Goal: Find specific page/section: Find specific page/section

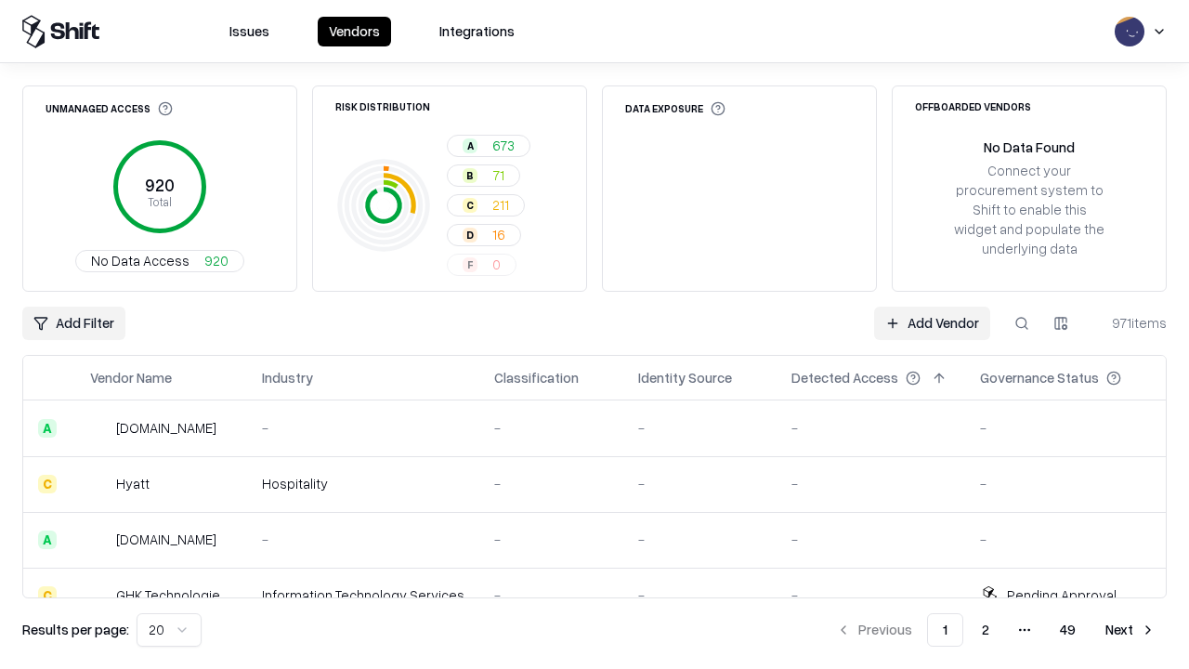
click at [595, 335] on div "Add Filter Add Vendor 971 items" at bounding box center [594, 323] width 1145 height 33
click at [73, 323] on html "Issues Vendors Integrations Unmanaged Access 920 Total No Data Access 920 Risk …" at bounding box center [594, 334] width 1189 height 669
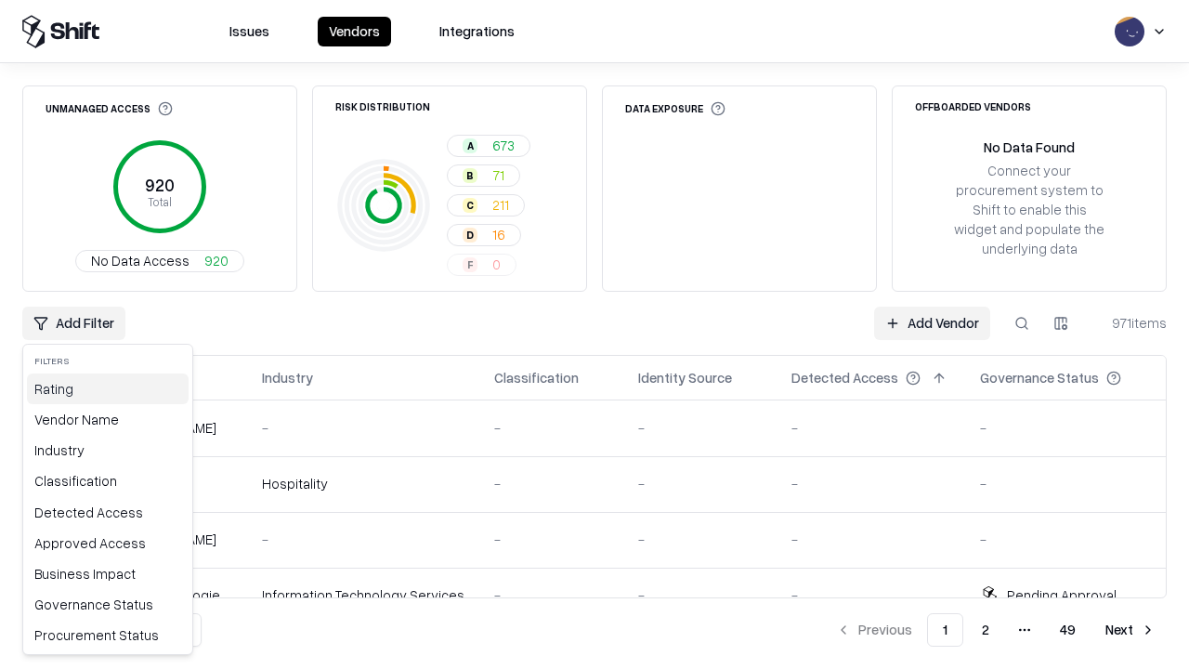
click at [108, 388] on div "Rating" at bounding box center [108, 389] width 162 height 31
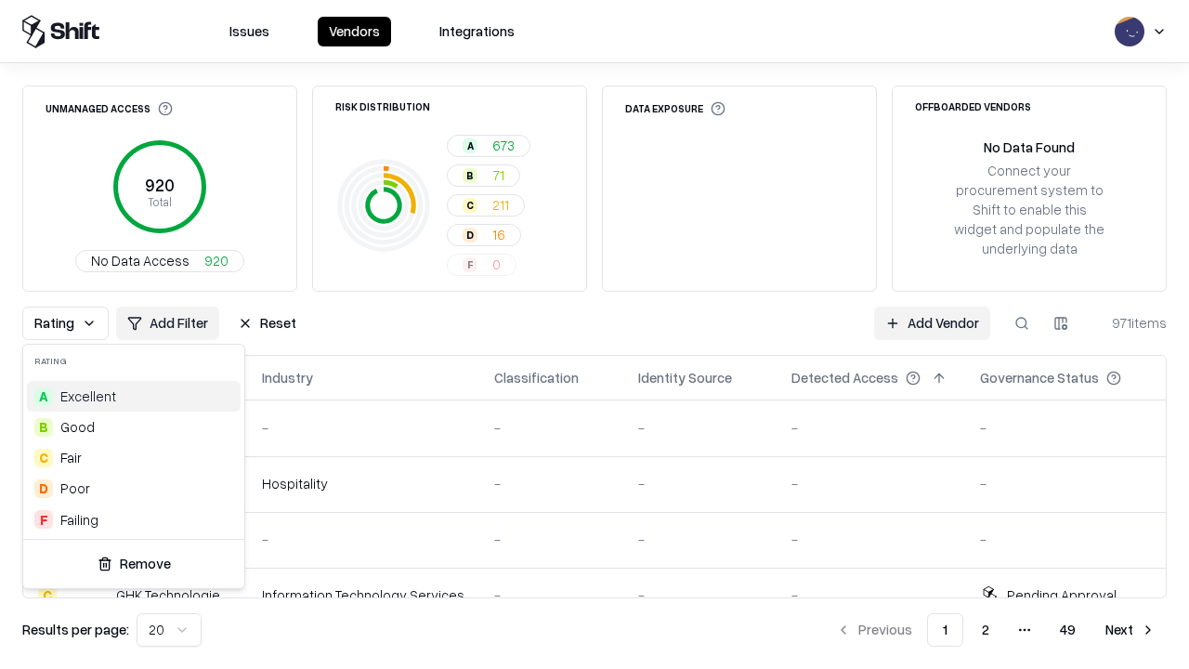
click at [595, 335] on html "Issues Vendors Integrations Unmanaged Access 920 Total No Data Access 920 Risk …" at bounding box center [594, 334] width 1189 height 669
click at [267, 323] on button "Reset" at bounding box center [267, 323] width 81 height 33
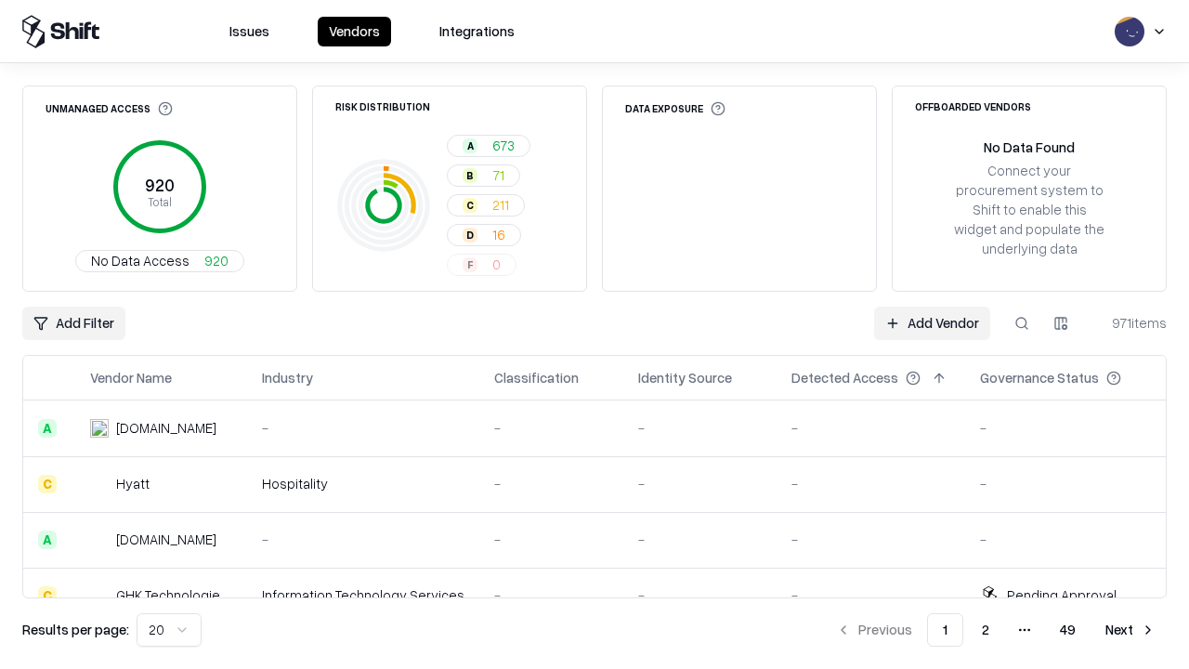
click at [595, 335] on div "Add Filter Add Vendor 971 items" at bounding box center [594, 323] width 1145 height 33
click at [73, 323] on html "Issues Vendors Integrations Unmanaged Access 920 Total No Data Access 920 Risk …" at bounding box center [594, 334] width 1189 height 669
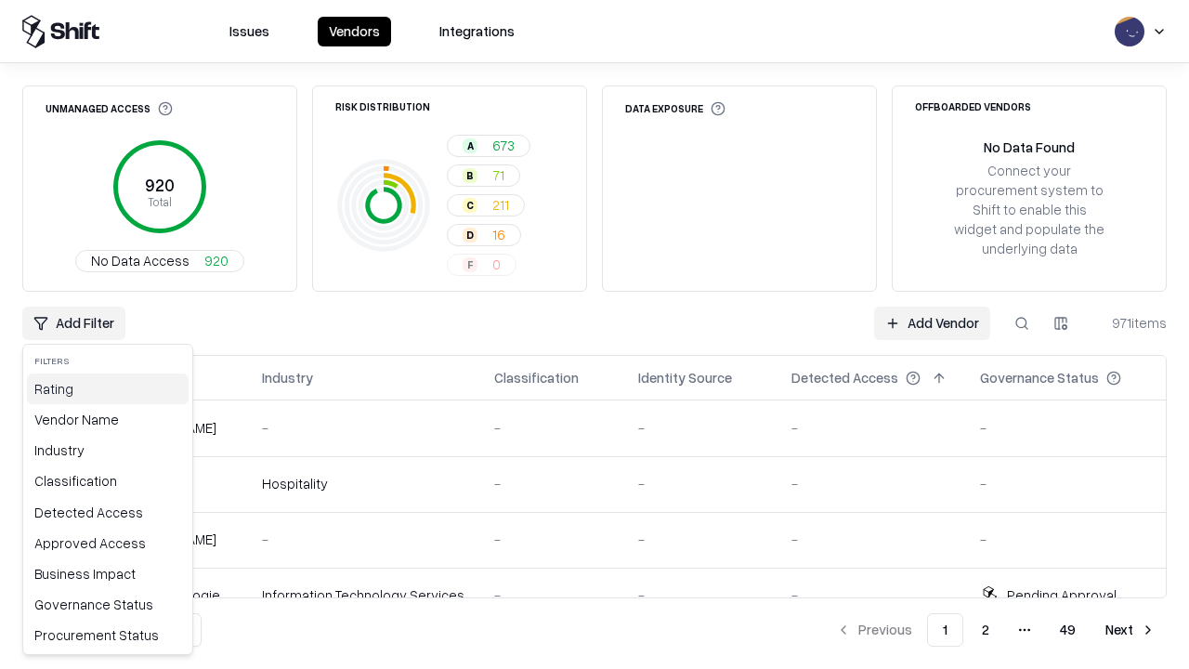
click at [108, 388] on div "Rating" at bounding box center [108, 389] width 162 height 31
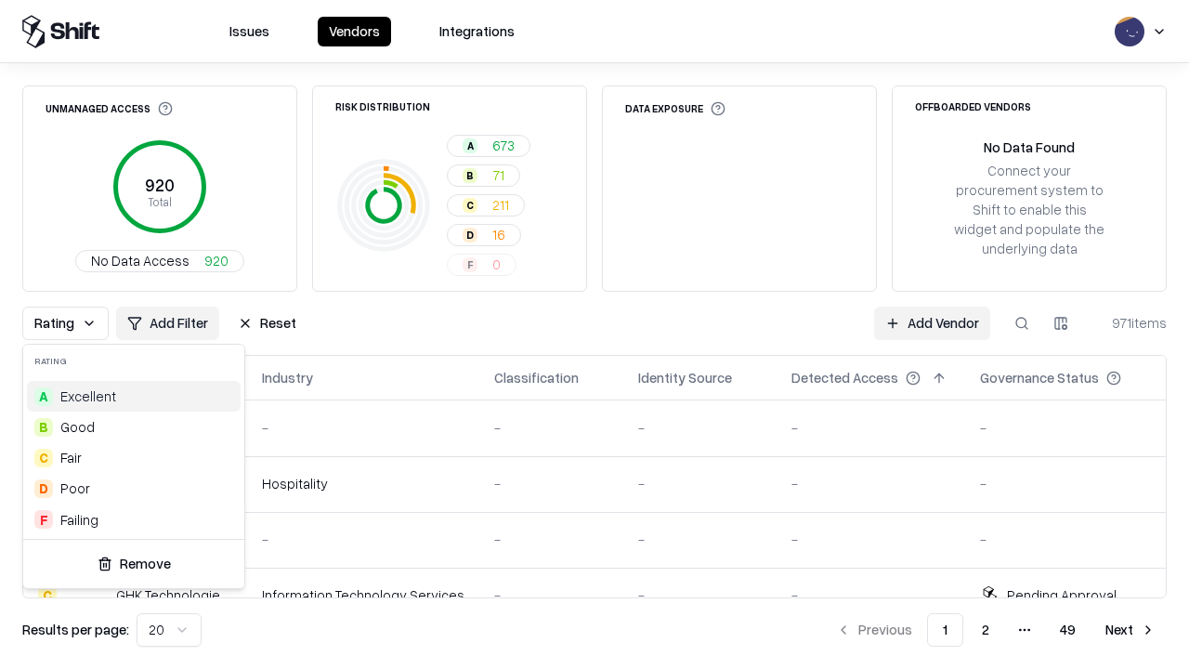
click at [134, 396] on div "A Excellent" at bounding box center [134, 396] width 214 height 31
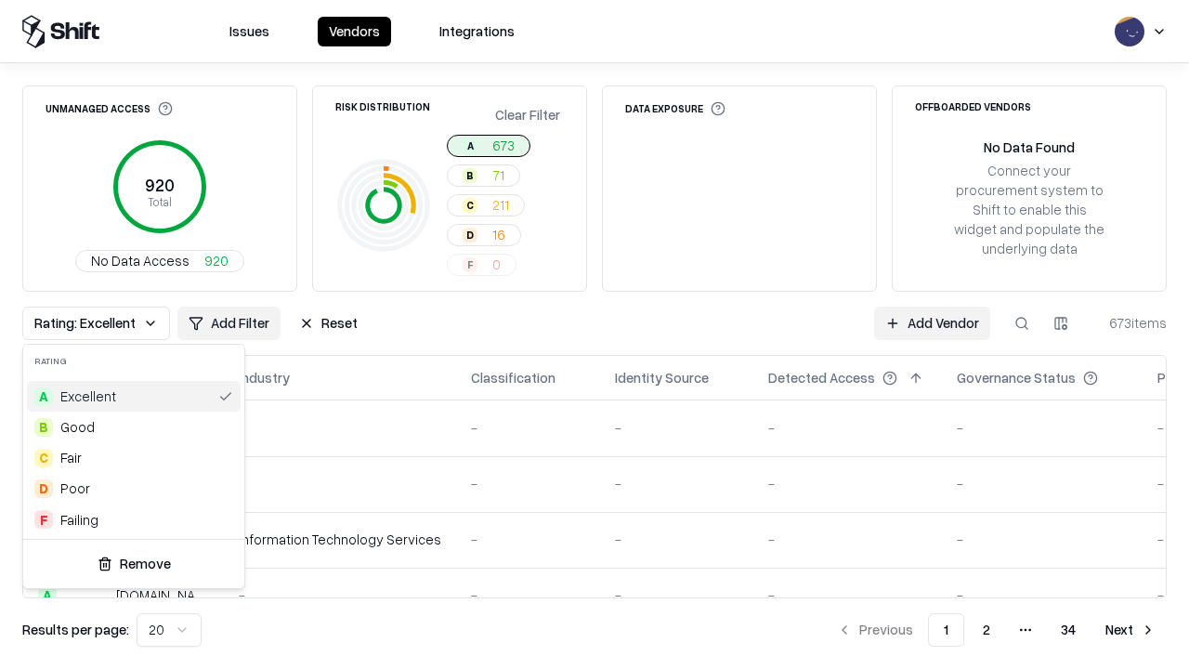
click at [595, 335] on html "Issues Vendors Integrations Unmanaged Access 920 Total No Data Access 920 Risk …" at bounding box center [594, 334] width 1189 height 669
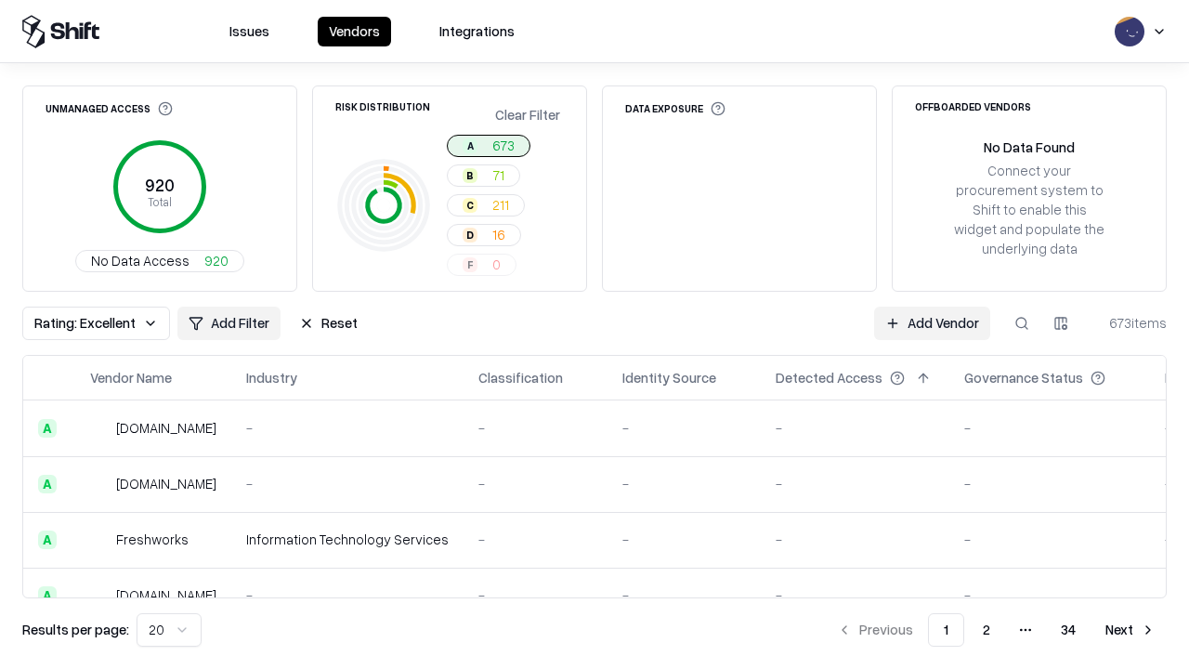
click at [595, 335] on div "Rating: Excellent Add Filter Reset Add Vendor 673 items" at bounding box center [594, 323] width 1145 height 33
click at [328, 323] on button "Reset" at bounding box center [328, 323] width 81 height 33
click at [595, 335] on div "Add Filter Add Vendor 673 items" at bounding box center [594, 323] width 1145 height 33
click at [73, 323] on html "Issues Vendors Integrations Unmanaged Access 920 Total No Data Access 920 Risk …" at bounding box center [594, 334] width 1189 height 669
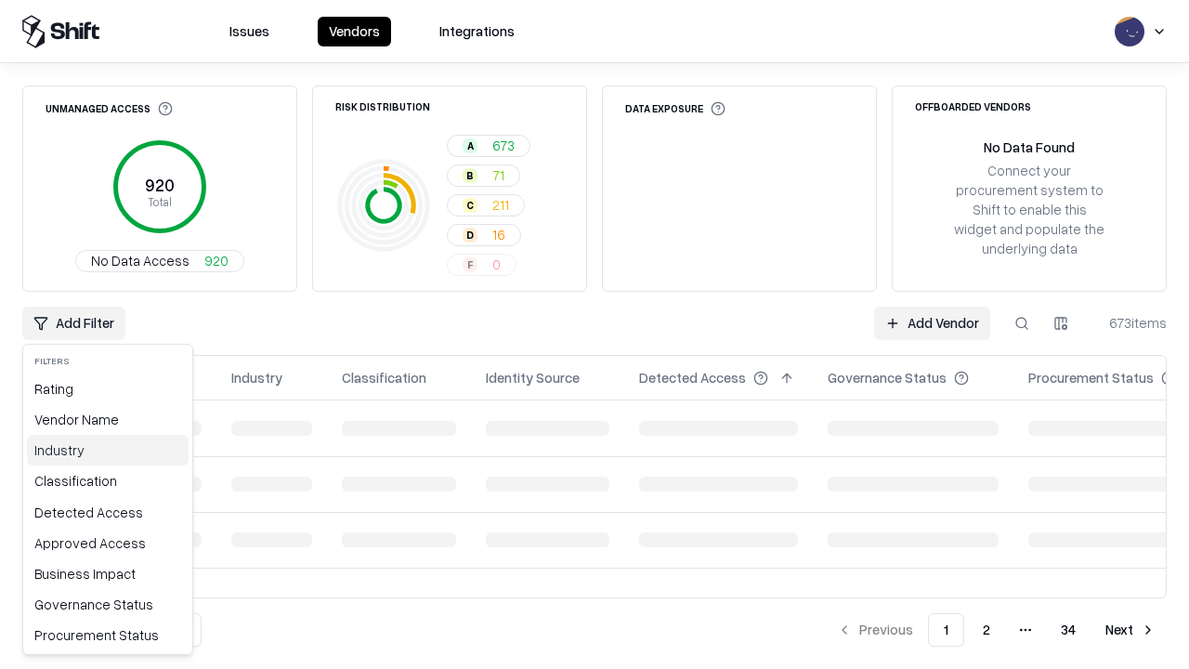
click at [108, 450] on div "Industry" at bounding box center [108, 450] width 162 height 31
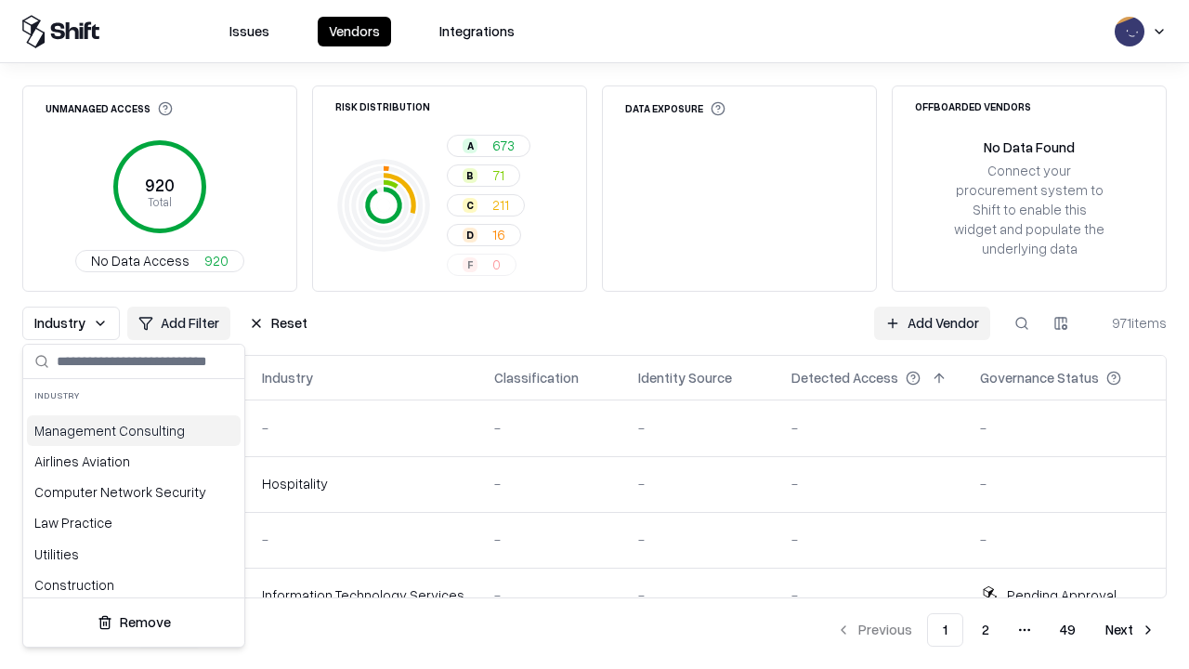
click at [595, 335] on html "Issues Vendors Integrations Unmanaged Access 920 Total No Data Access 920 Risk …" at bounding box center [594, 334] width 1189 height 669
click at [595, 335] on div "Industry Add Filter Reset Add Vendor 971 items" at bounding box center [594, 323] width 1145 height 33
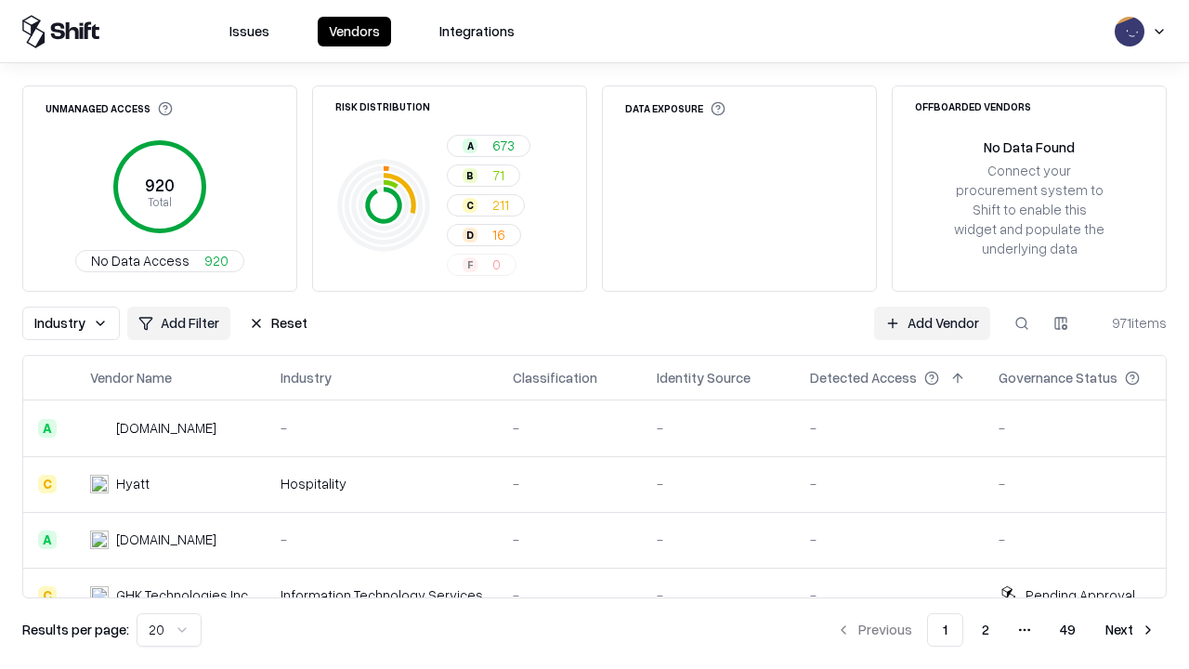
click at [278, 323] on button "Reset" at bounding box center [278, 323] width 81 height 33
